Goal: Task Accomplishment & Management: Complete application form

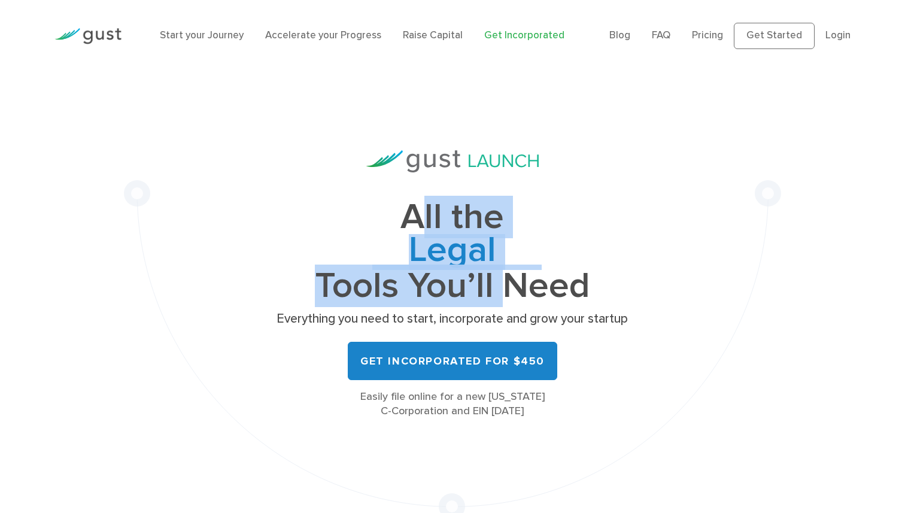
drag, startPoint x: 424, startPoint y: 226, endPoint x: 493, endPoint y: 284, distance: 90.5
click at [493, 287] on h1 "All the Legal Cap Table Fundraising Governance Tools You’ll Need" at bounding box center [452, 251] width 359 height 101
click at [493, 284] on h1 "All the Legal Cap Table Fundraising Governance Tools You’ll Need" at bounding box center [452, 251] width 359 height 101
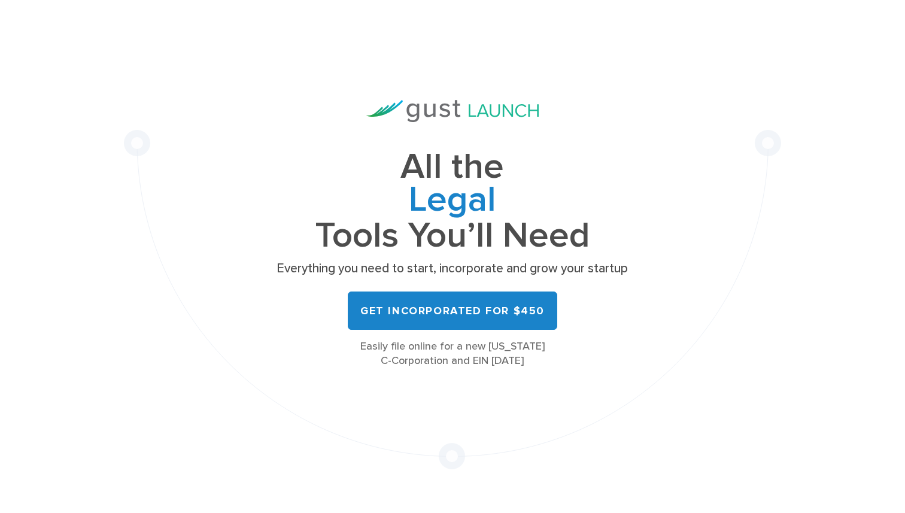
scroll to position [62, 0]
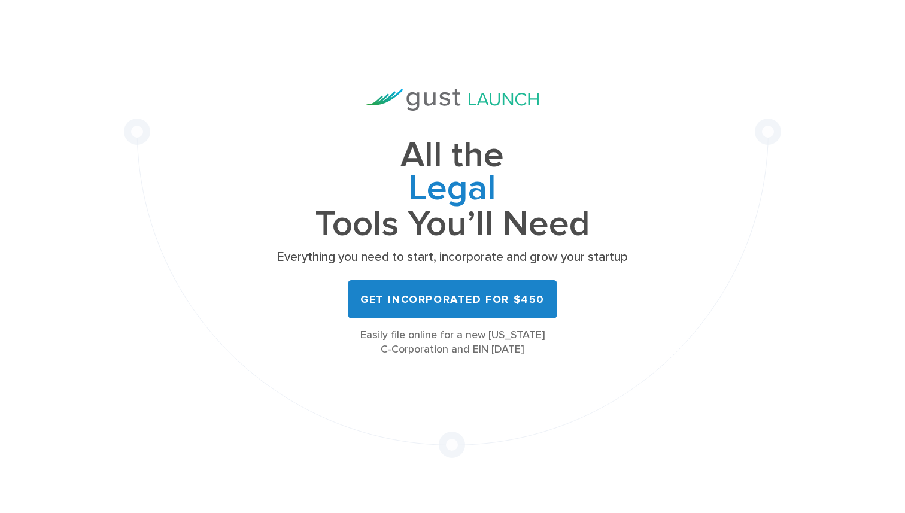
click at [343, 255] on p "Everything you need to start, incorporate and grow your startup" at bounding box center [452, 257] width 359 height 17
click at [373, 255] on p "Everything you need to start, incorporate and grow your startup" at bounding box center [452, 257] width 359 height 17
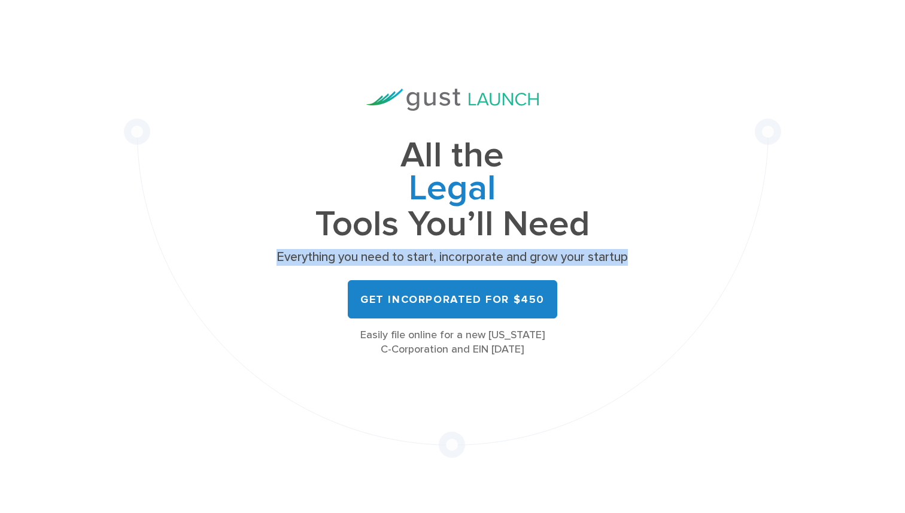
click at [373, 255] on p "Everything you need to start, incorporate and grow your startup" at bounding box center [452, 257] width 359 height 17
click at [398, 256] on p "Everything you need to start, incorporate and grow your startup" at bounding box center [452, 257] width 359 height 17
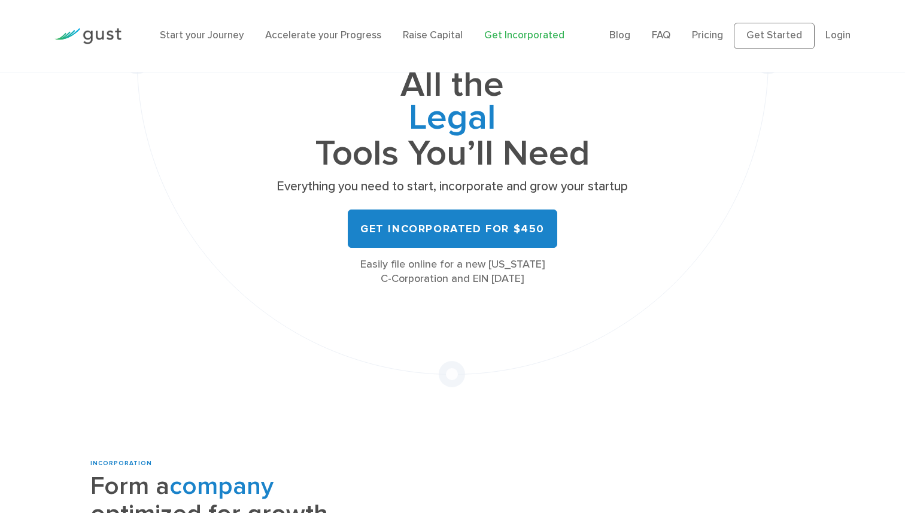
scroll to position [167, 0]
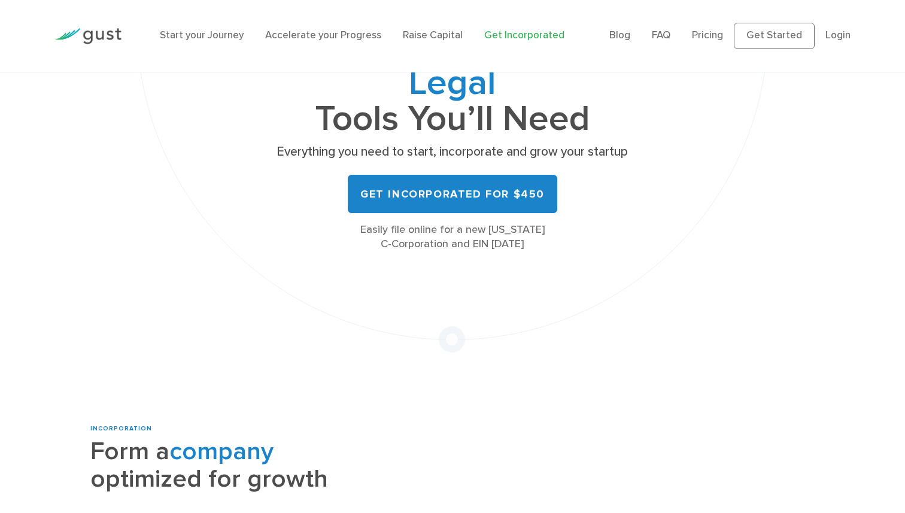
click at [443, 246] on div "Easily file online for a new [US_STATE] C-Corporation and EIN [DATE]" at bounding box center [452, 237] width 359 height 29
click at [461, 246] on div "Easily file online for a new [US_STATE] C-Corporation and EIN [DATE]" at bounding box center [452, 237] width 359 height 29
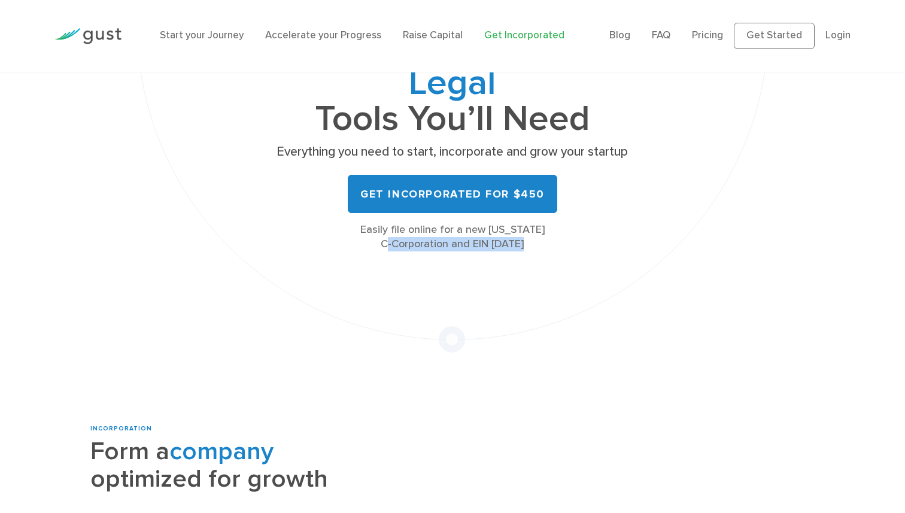
click at [461, 246] on div "Easily file online for a new [US_STATE] C-Corporation and EIN [DATE]" at bounding box center [452, 237] width 359 height 29
click at [309, 264] on div "All the Legal Cap Table Fundraising Governance Tools You’ll Need Everything you…" at bounding box center [452, 129] width 657 height 448
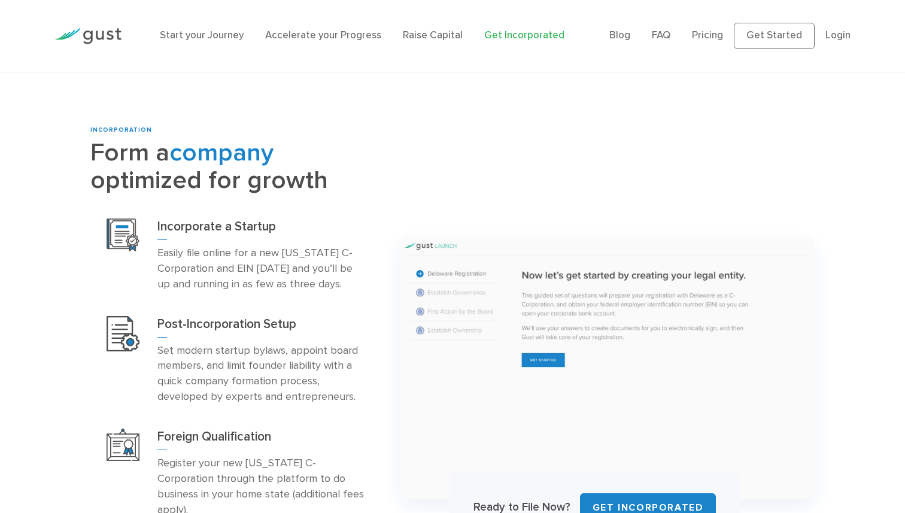
scroll to position [491, 0]
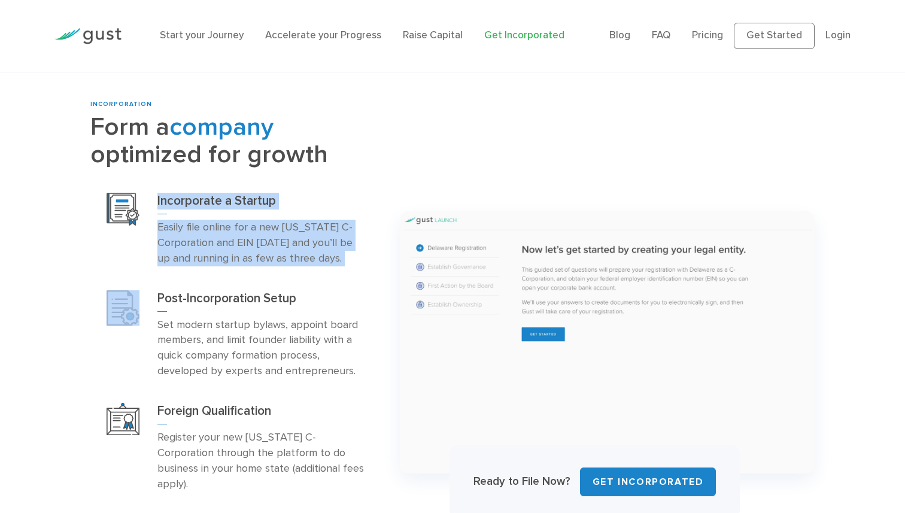
drag, startPoint x: 168, startPoint y: 185, endPoint x: 290, endPoint y: 279, distance: 153.9
click at [290, 279] on div "Incorporate a Startup Easily file online for a new [US_STATE] C-Corporation and…" at bounding box center [235, 342] width 291 height 323
click at [290, 279] on div "Post-Incorporation Setup Set modern startup bylaws, appoint board members, and …" at bounding box center [235, 334] width 291 height 113
drag, startPoint x: 290, startPoint y: 279, endPoint x: 261, endPoint y: 202, distance: 82.9
click at [261, 202] on div "Incorporate a Startup Easily file online for a new [US_STATE] C-Corporation and…" at bounding box center [235, 342] width 291 height 323
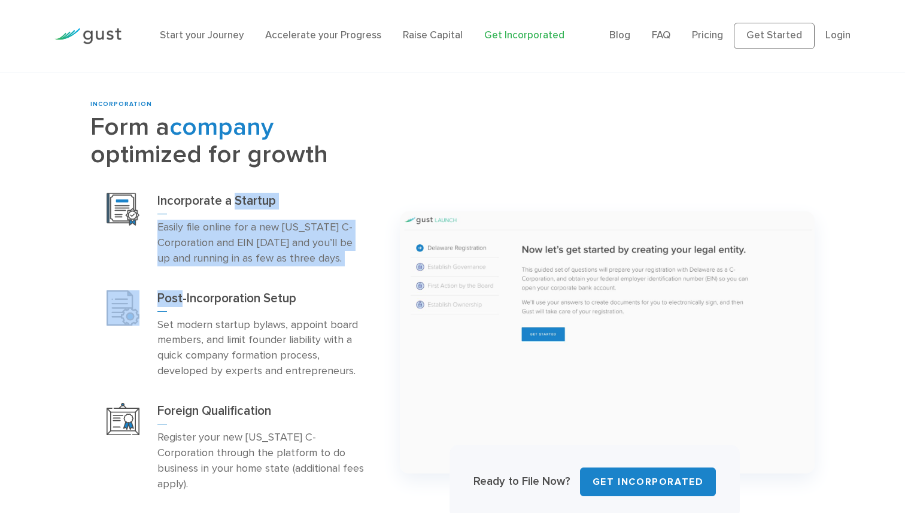
click at [261, 202] on h3 "Incorporate a Startup" at bounding box center [261, 204] width 208 height 22
drag, startPoint x: 261, startPoint y: 202, endPoint x: 312, endPoint y: 267, distance: 83.5
click at [312, 267] on div "Incorporate a Startup Easily file online for a new [US_STATE] C-Corporation and…" at bounding box center [235, 230] width 291 height 98
drag, startPoint x: 312, startPoint y: 267, endPoint x: 309, endPoint y: 212, distance: 55.2
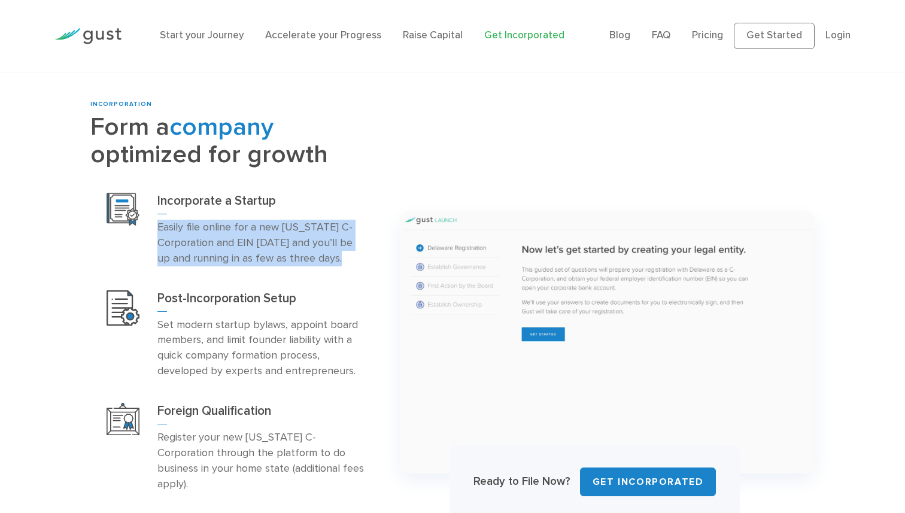
click at [309, 212] on div "Incorporate a Startup Easily file online for a new [US_STATE] C-Corporation and…" at bounding box center [235, 230] width 291 height 98
click at [309, 212] on h3 "Incorporate a Startup" at bounding box center [261, 204] width 208 height 22
drag, startPoint x: 309, startPoint y: 212, endPoint x: 339, endPoint y: 275, distance: 69.8
click at [339, 275] on div "Incorporate a Startup Easily file online for a new [US_STATE] C-Corporation and…" at bounding box center [235, 230] width 291 height 98
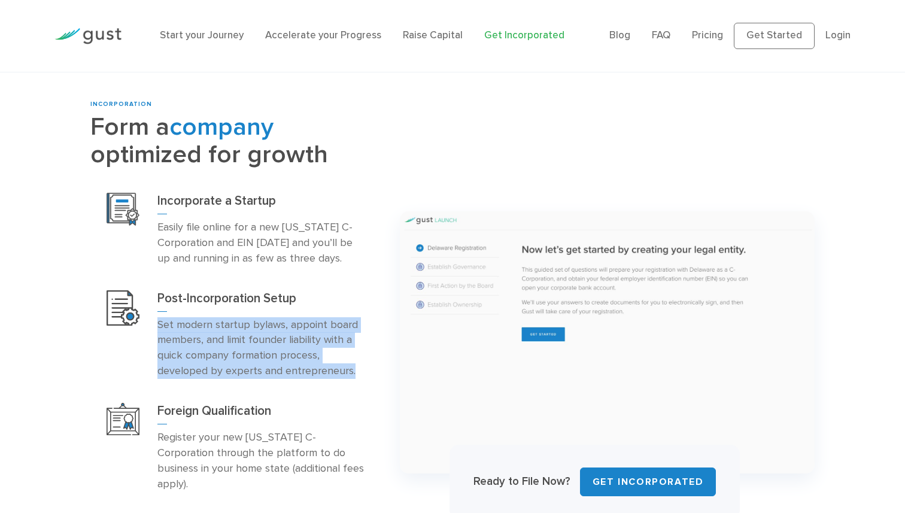
drag, startPoint x: 344, startPoint y: 314, endPoint x: 353, endPoint y: 382, distance: 68.8
click at [353, 382] on div "Post-Incorporation Setup Set modern startup bylaws, appoint board members, and …" at bounding box center [235, 334] width 291 height 113
drag, startPoint x: 353, startPoint y: 382, endPoint x: 330, endPoint y: 297, distance: 88.7
click at [330, 297] on div "Post-Incorporation Setup Set modern startup bylaws, appoint board members, and …" at bounding box center [235, 334] width 291 height 113
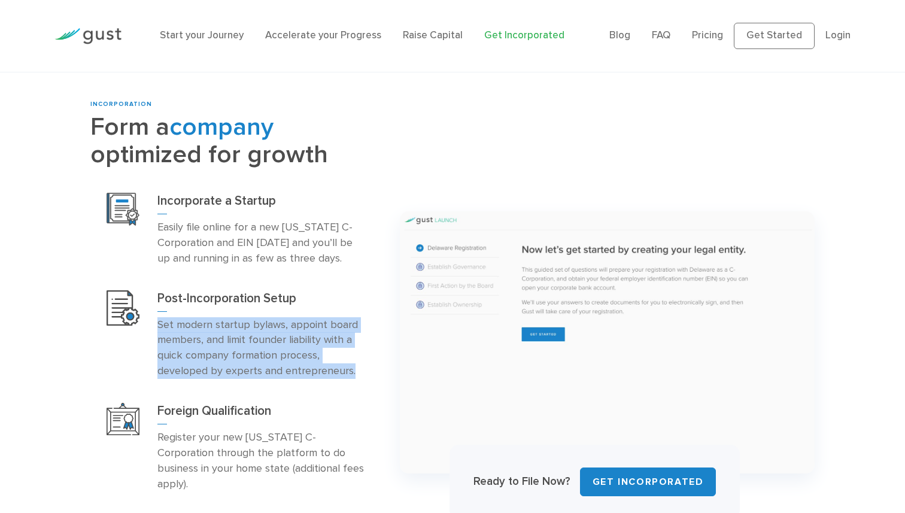
click at [330, 297] on h3 "Post-Incorporation Setup" at bounding box center [261, 301] width 208 height 22
drag, startPoint x: 330, startPoint y: 297, endPoint x: 330, endPoint y: 376, distance: 79.6
click at [330, 376] on div "Post-Incorporation Setup Set modern startup bylaws, appoint board members, and …" at bounding box center [261, 334] width 208 height 89
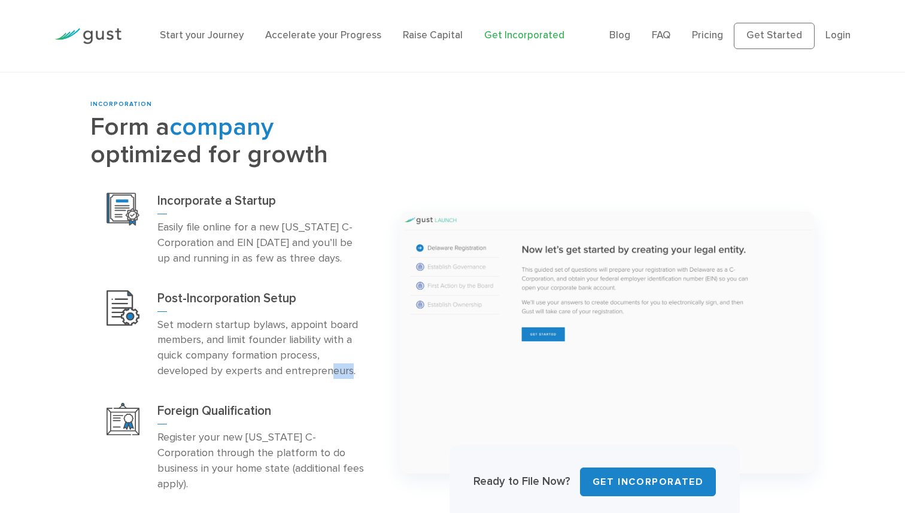
drag, startPoint x: 330, startPoint y: 376, endPoint x: 333, endPoint y: 388, distance: 11.8
click at [330, 378] on p "Set modern startup bylaws, appoint board members, and limit founder liability w…" at bounding box center [261, 348] width 208 height 62
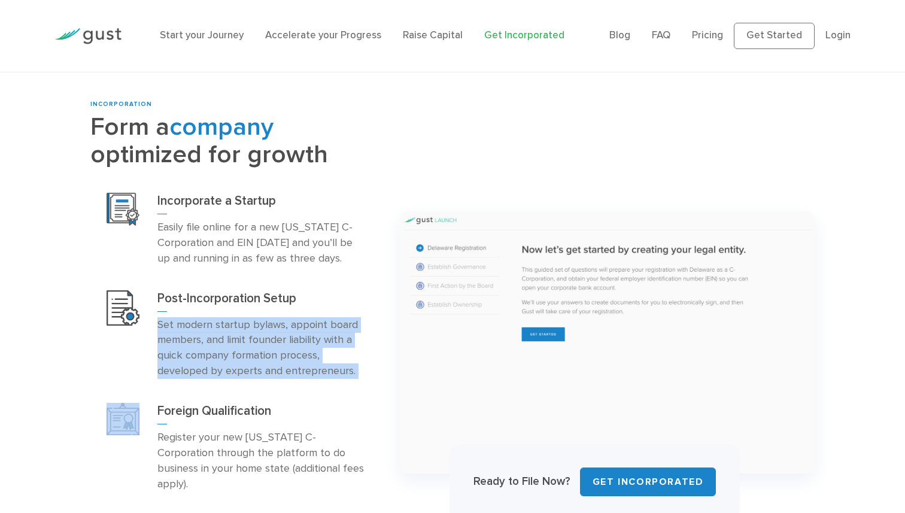
drag, startPoint x: 334, startPoint y: 392, endPoint x: 318, endPoint y: 297, distance: 96.4
click at [318, 297] on div "Incorporate a Startup Easily file online for a new [US_STATE] C-Corporation and…" at bounding box center [235, 342] width 291 height 323
click at [318, 297] on h3 "Post-Incorporation Setup" at bounding box center [261, 301] width 208 height 22
drag, startPoint x: 314, startPoint y: 272, endPoint x: 334, endPoint y: 394, distance: 123.7
click at [334, 392] on div "Incorporate a Startup Easily file online for a new [US_STATE] C-Corporation and…" at bounding box center [235, 342] width 291 height 323
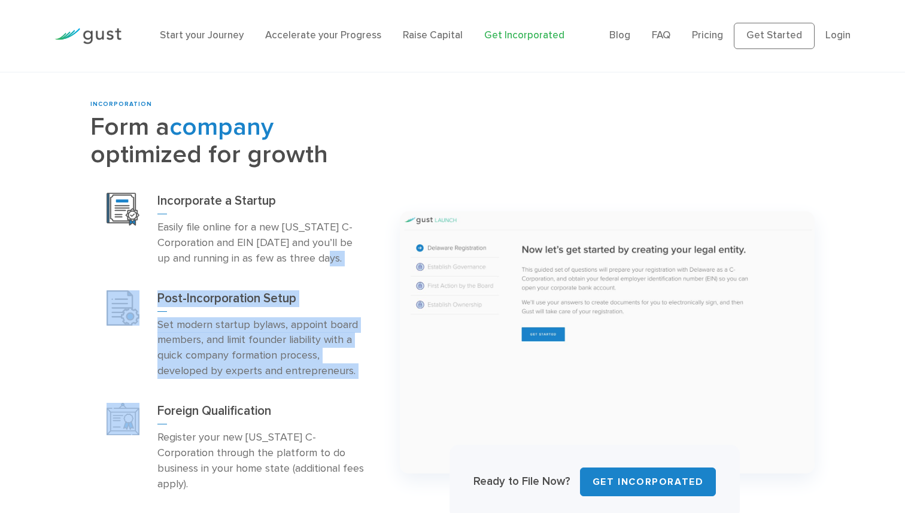
click at [334, 394] on div "Foreign Qualification Register your new [US_STATE] C-Corporation through the pl…" at bounding box center [235, 447] width 291 height 113
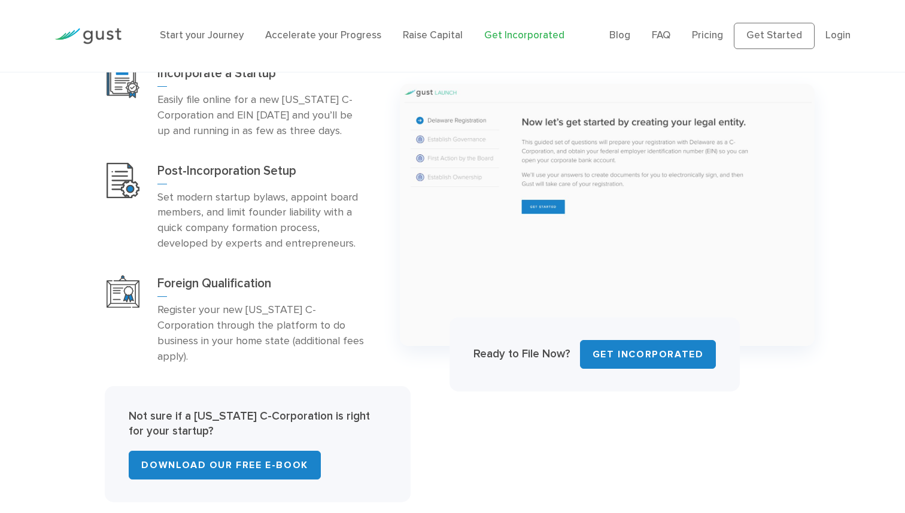
scroll to position [657, 0]
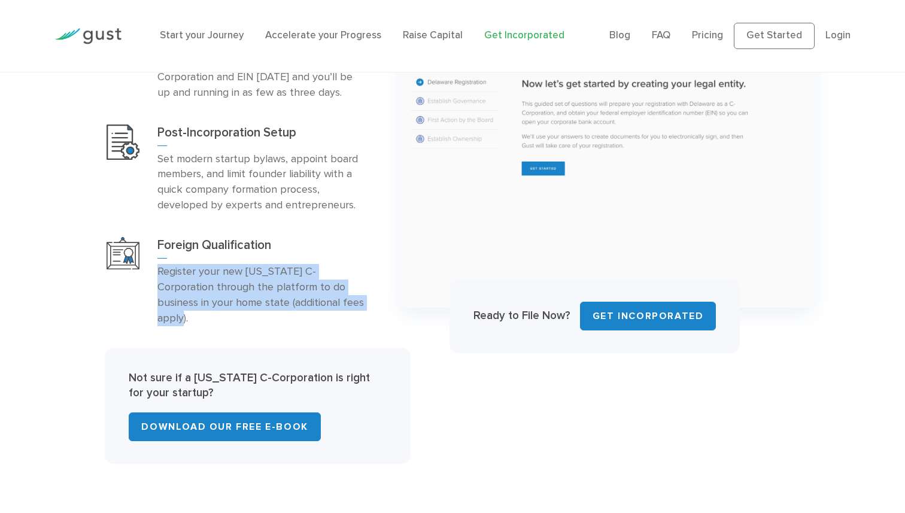
drag, startPoint x: 277, startPoint y: 241, endPoint x: 289, endPoint y: 314, distance: 74.0
click at [289, 314] on div "Foreign Qualification Register your new [US_STATE] C-Corporation through the pl…" at bounding box center [235, 281] width 291 height 113
drag, startPoint x: 291, startPoint y: 329, endPoint x: 270, endPoint y: 215, distance: 115.6
click at [270, 215] on div "INCORPORATION Form a company optimized for growth Incorporate a Startup Foreign…" at bounding box center [235, 198] width 291 height 529
click at [270, 215] on div "Post-Incorporation Setup Set modern startup bylaws, appoint board members, and …" at bounding box center [235, 168] width 291 height 113
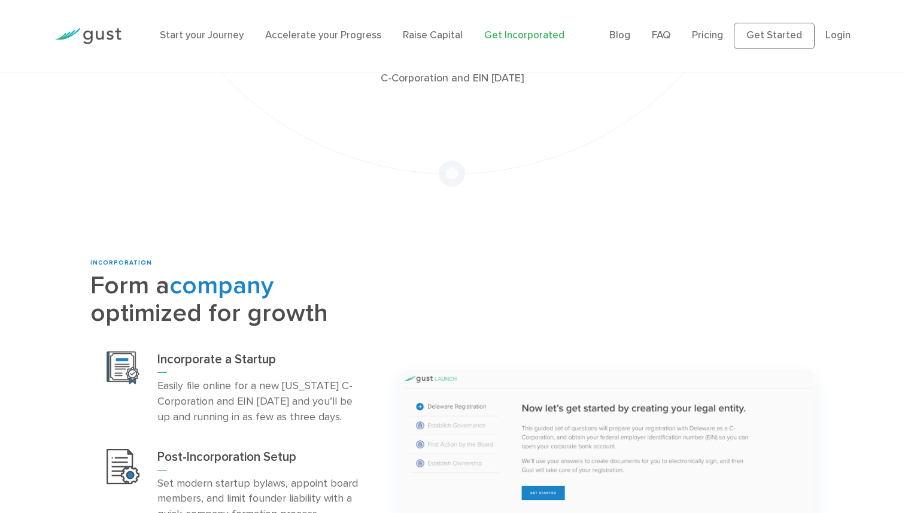
scroll to position [136, 0]
